Goal: Communication & Community: Answer question/provide support

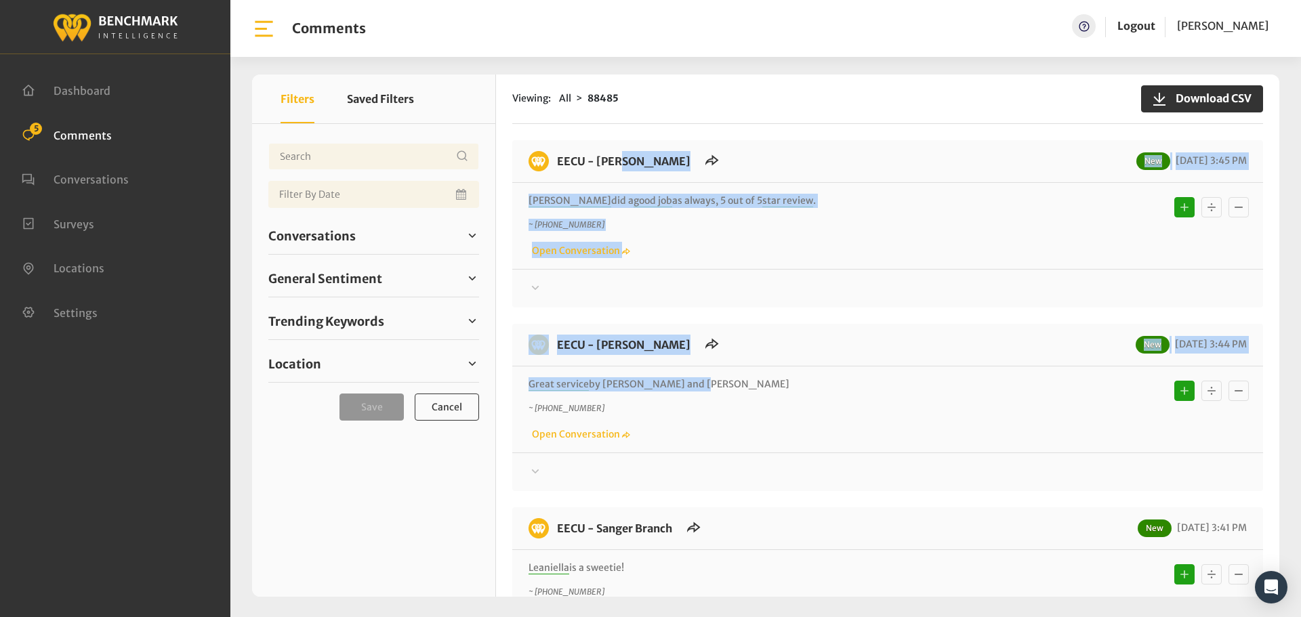
drag, startPoint x: 705, startPoint y: 387, endPoint x: 552, endPoint y: 161, distance: 273.3
click at [552, 161] on div "EECU - [PERSON_NAME] New [DATE] 3:45 PM [PERSON_NAME] did a good job as always,…" at bounding box center [887, 605] width 751 height 930
copy div "EECU - [PERSON_NAME] New [DATE] 3:45 PM [PERSON_NAME] did a good job as always,…"
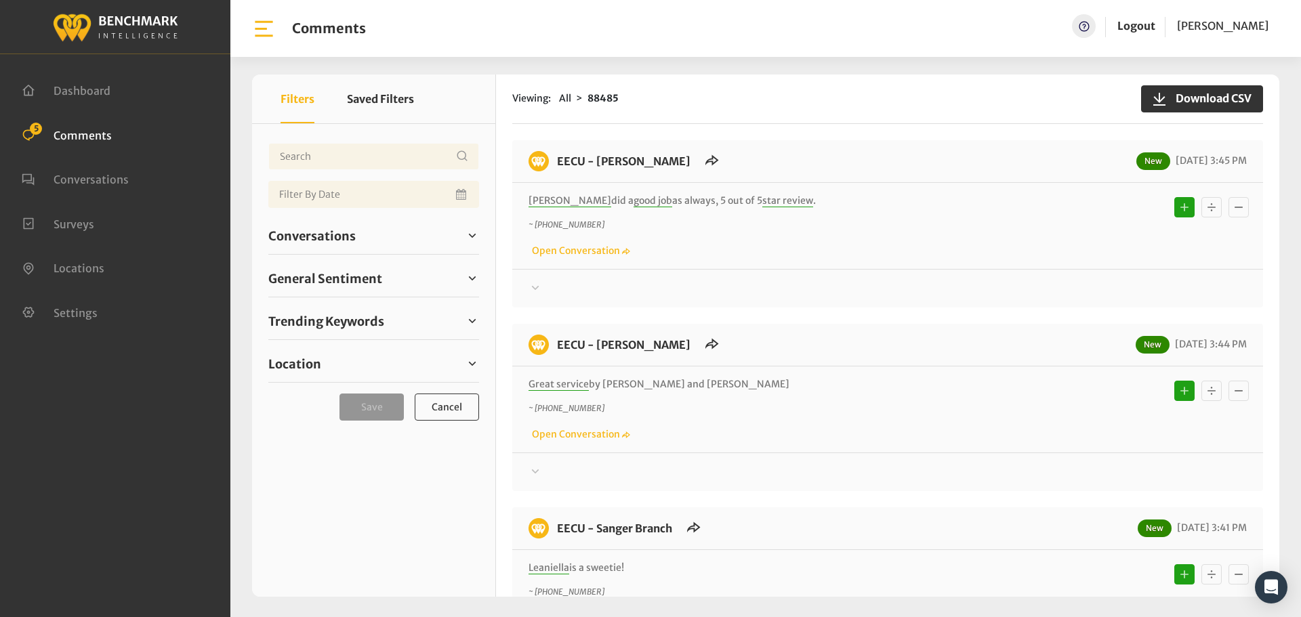
click at [980, 489] on div "EECU - [PERSON_NAME] New [DATE] 3:44 PM Great service by [PERSON_NAME] and lect…" at bounding box center [887, 407] width 751 height 167
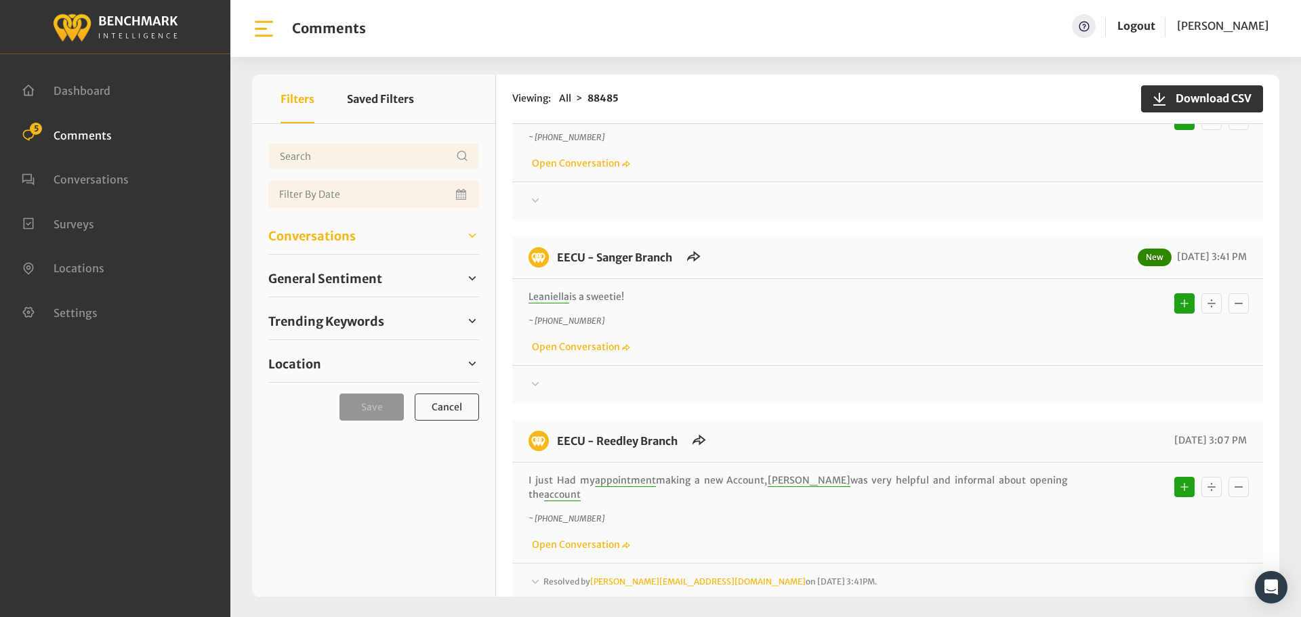
click at [344, 241] on span "Conversations" at bounding box center [311, 236] width 87 height 18
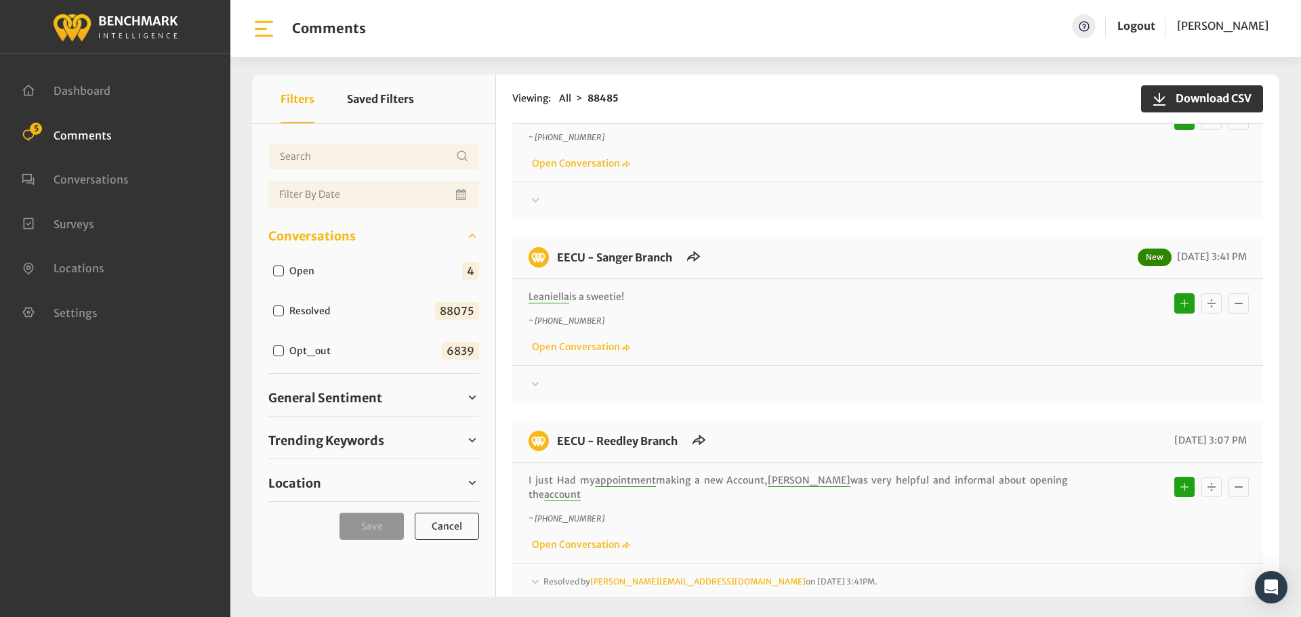
click at [300, 268] on label "Open" at bounding box center [305, 271] width 41 height 14
click at [284, 268] on input "Open" at bounding box center [278, 271] width 11 height 11
checkbox input "true"
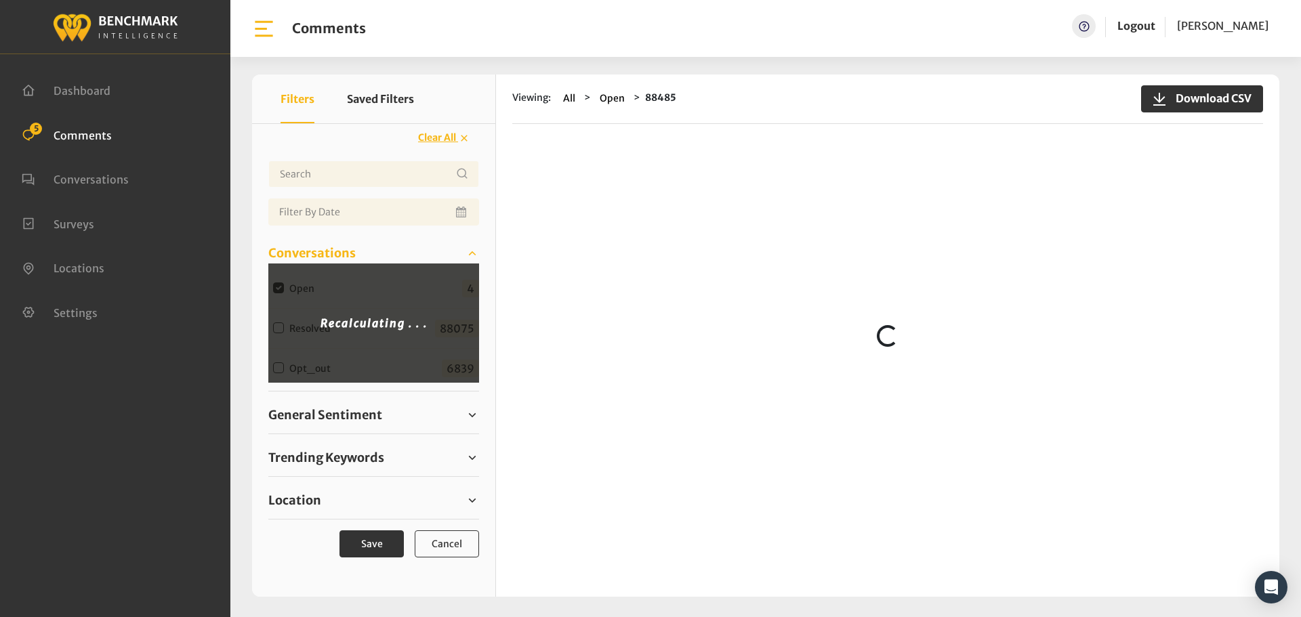
scroll to position [0, 0]
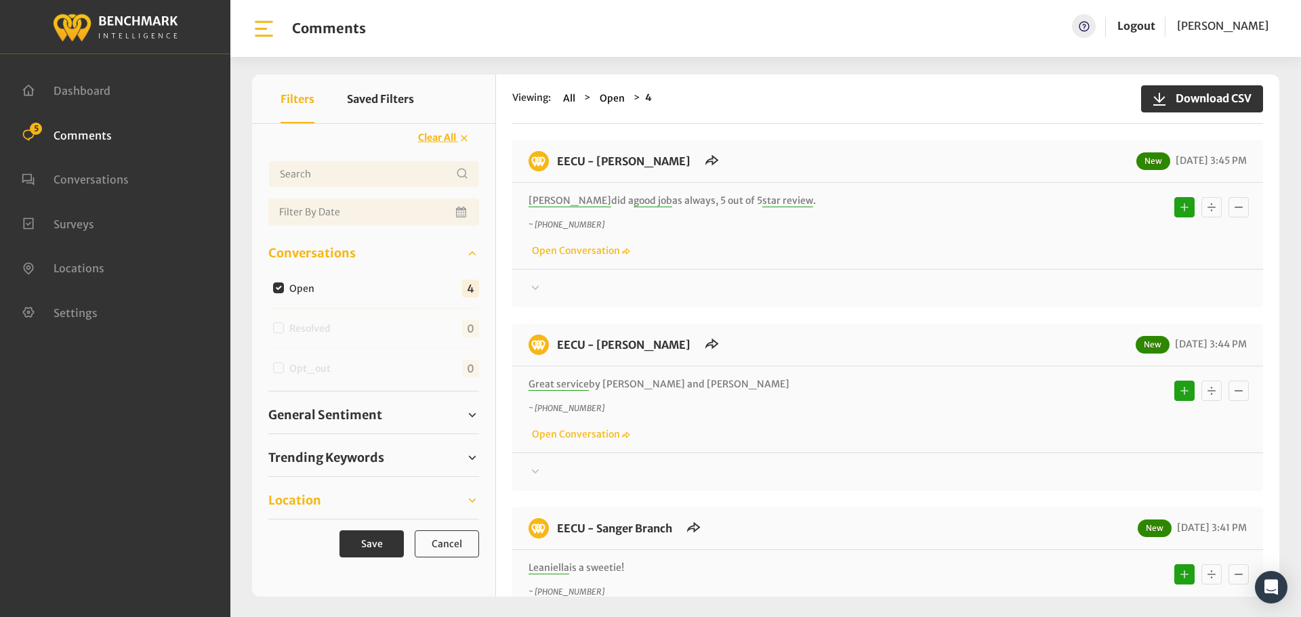
click at [358, 494] on link "Location" at bounding box center [373, 501] width 211 height 20
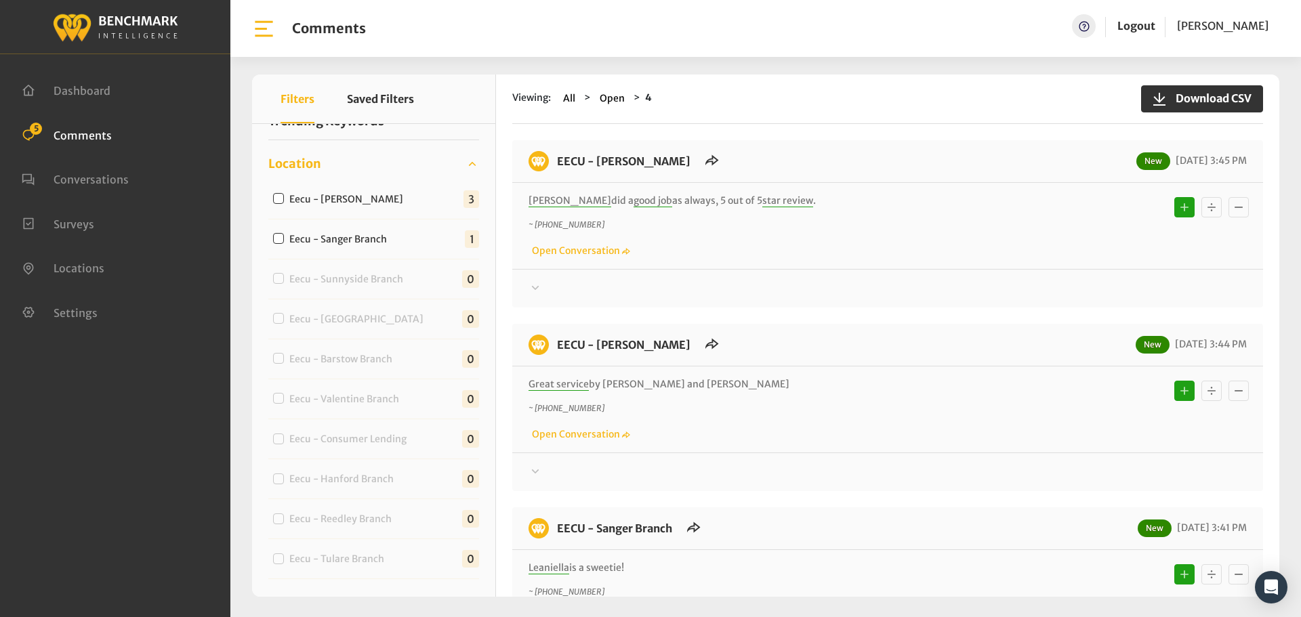
scroll to position [339, 0]
click at [328, 205] on div "Eecu - [PERSON_NAME] 3" at bounding box center [373, 198] width 211 height 40
click at [337, 198] on label "Eecu - [PERSON_NAME]" at bounding box center [349, 197] width 129 height 14
click at [284, 198] on input "Eecu - [PERSON_NAME]" at bounding box center [278, 196] width 11 height 11
checkbox input "true"
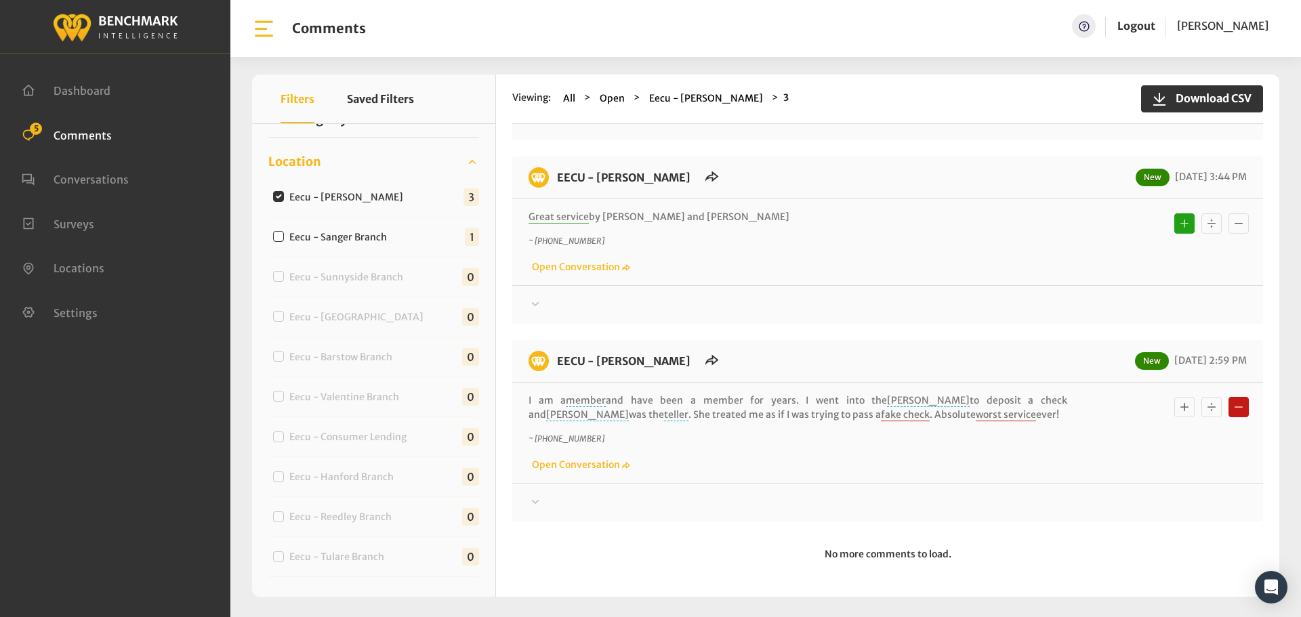
scroll to position [169, 0]
click at [810, 493] on div at bounding box center [888, 501] width 718 height 16
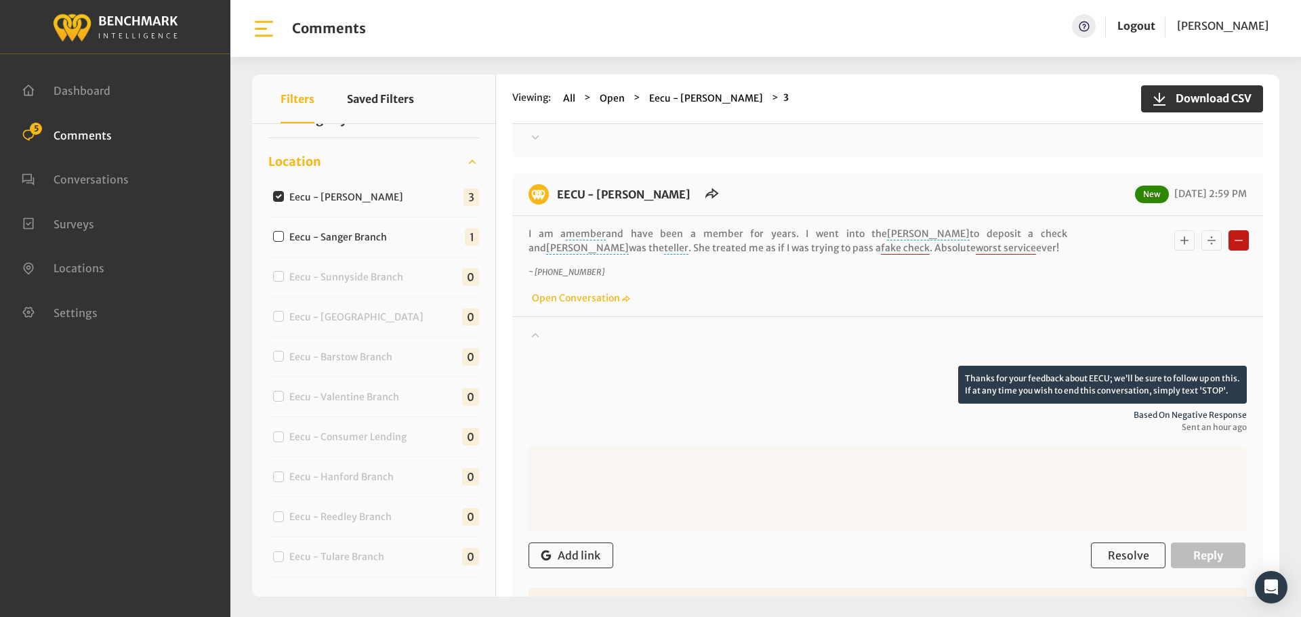
scroll to position [372, 0]
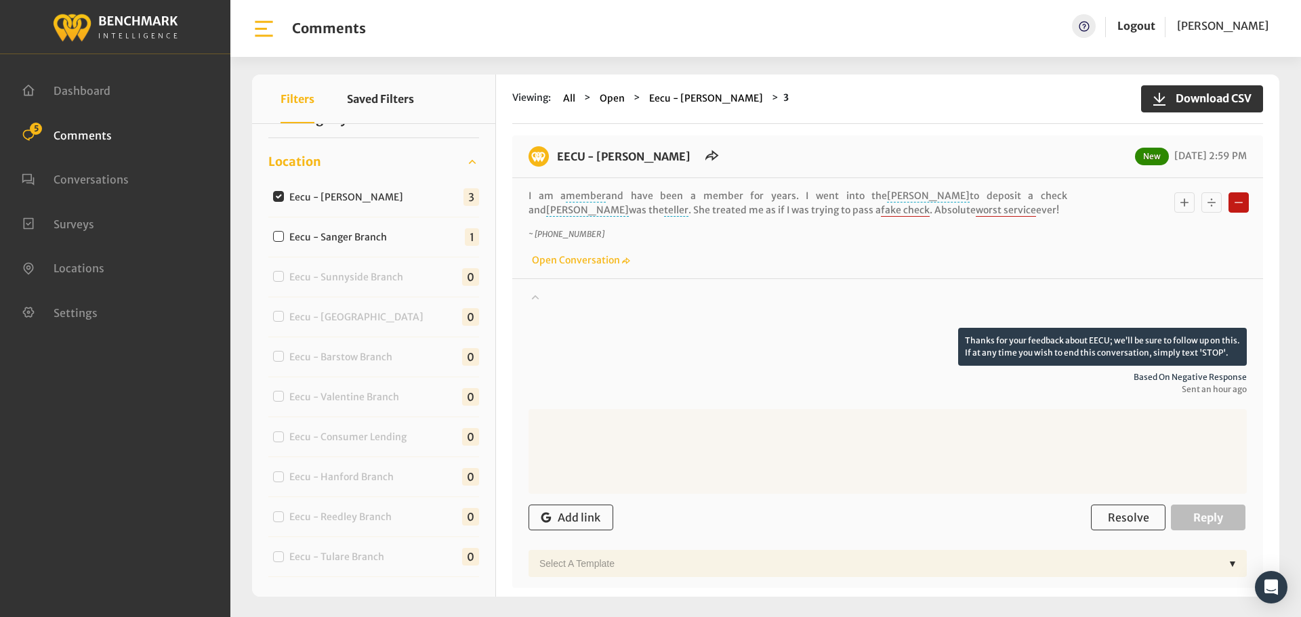
click at [701, 428] on textarea at bounding box center [888, 451] width 718 height 85
paste textarea "We apologize for your experience. If you would like to speak with a supervisor,…"
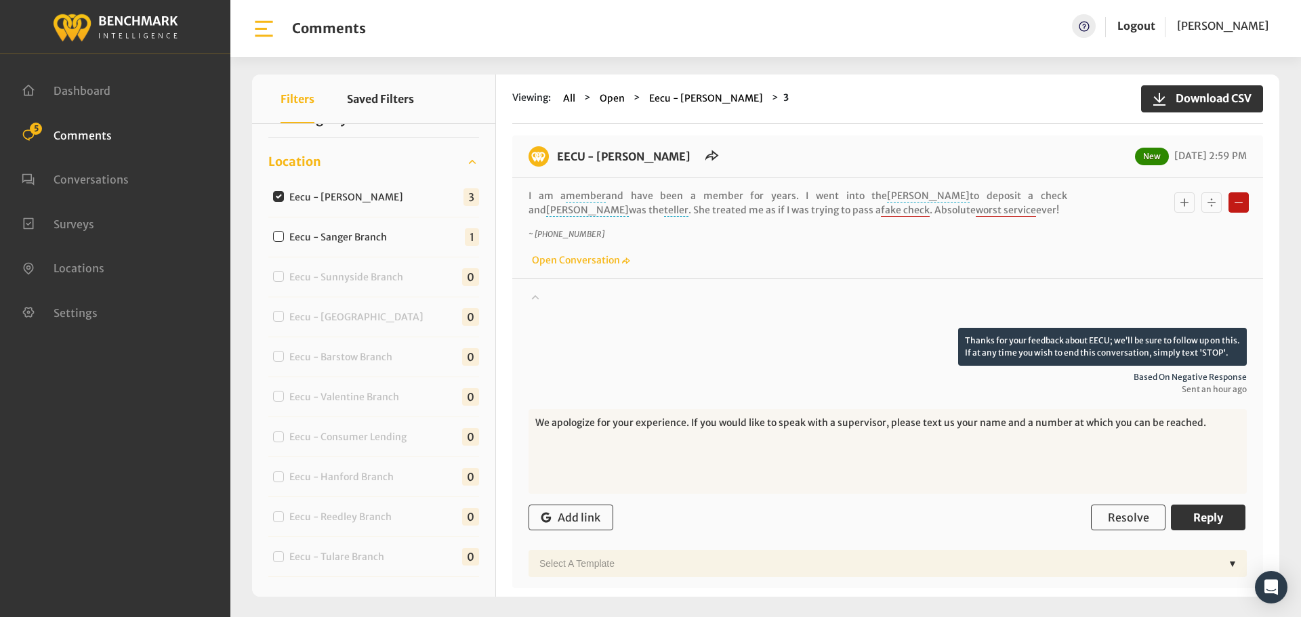
scroll to position [440, 0]
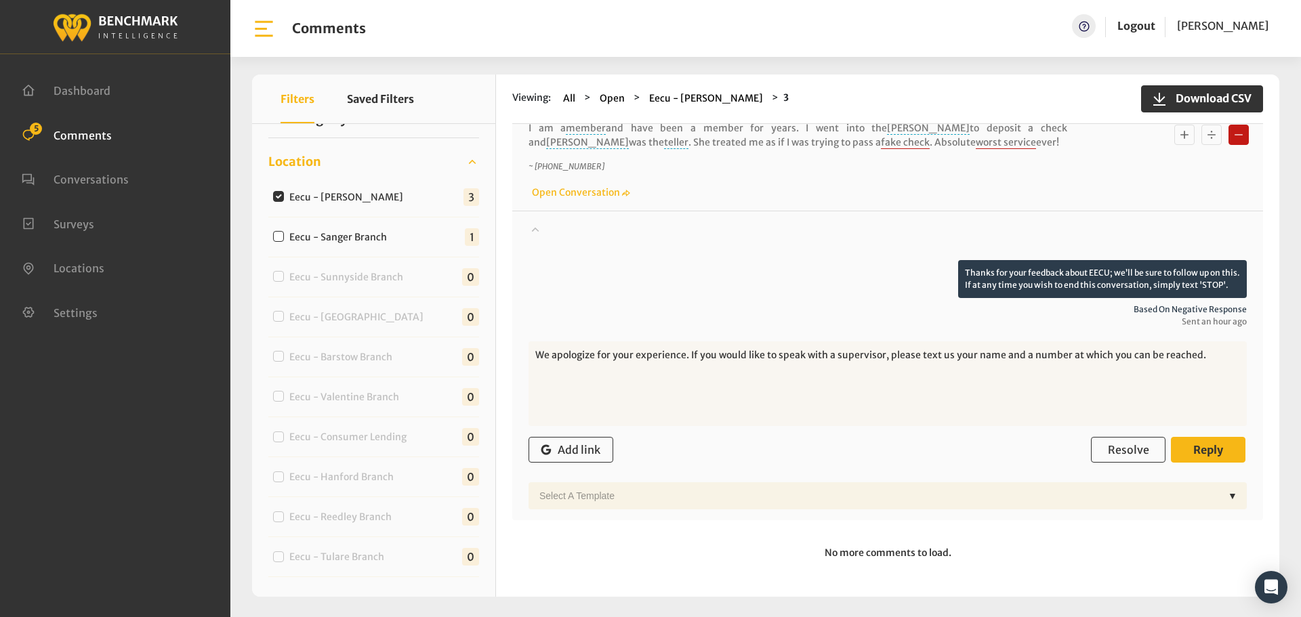
type textarea "We apologize for your experience. If you would like to speak with a supervisor,…"
click at [1198, 458] on button "Reply" at bounding box center [1208, 450] width 75 height 26
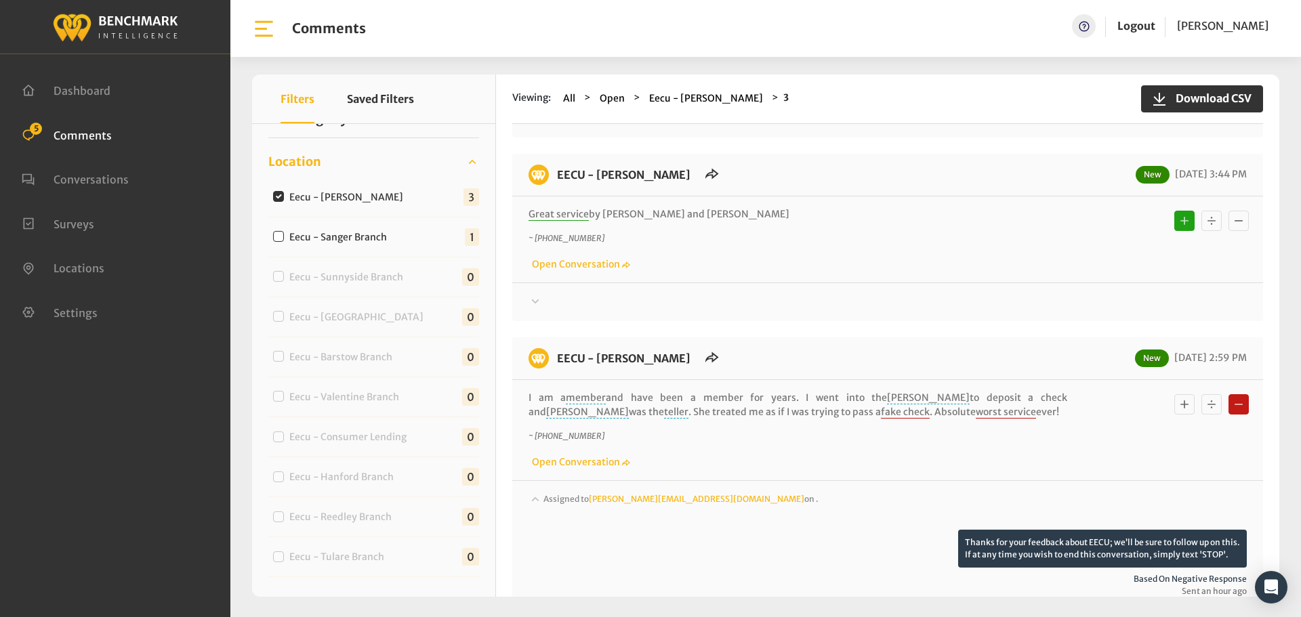
scroll to position [169, 0]
click at [1099, 499] on div "Assigned to [PERSON_NAME][EMAIL_ADDRESS][DOMAIN_NAME] on ." at bounding box center [888, 512] width 718 height 38
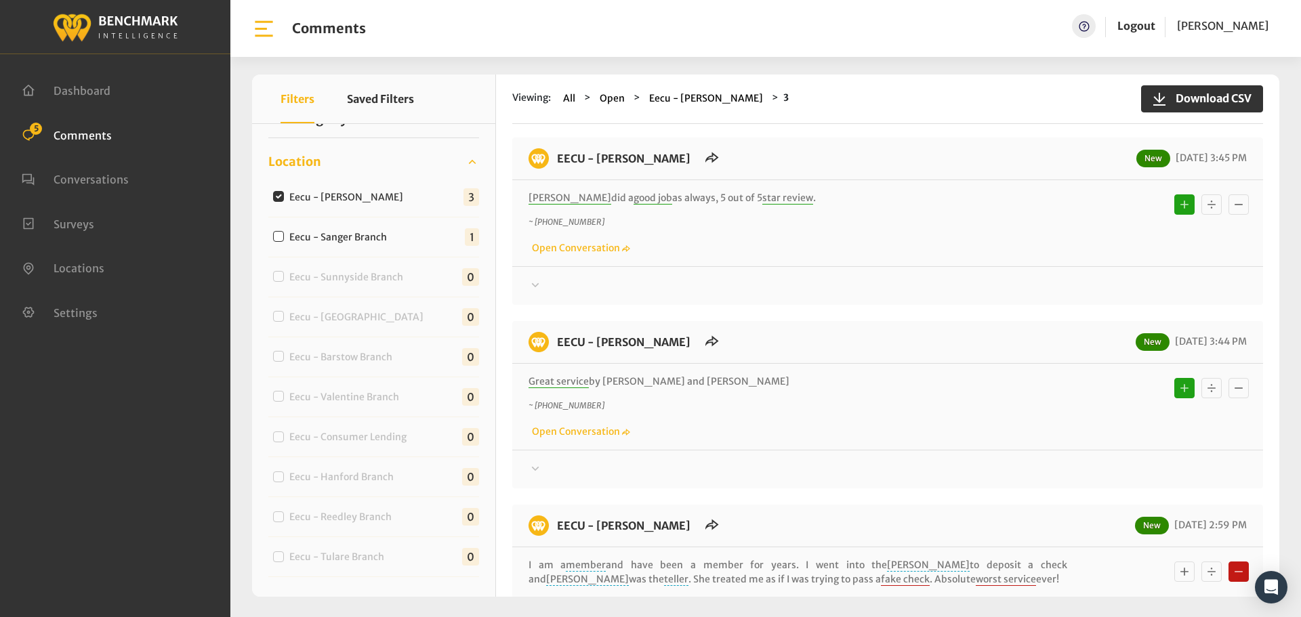
scroll to position [0, 0]
